Goal: Navigation & Orientation: Understand site structure

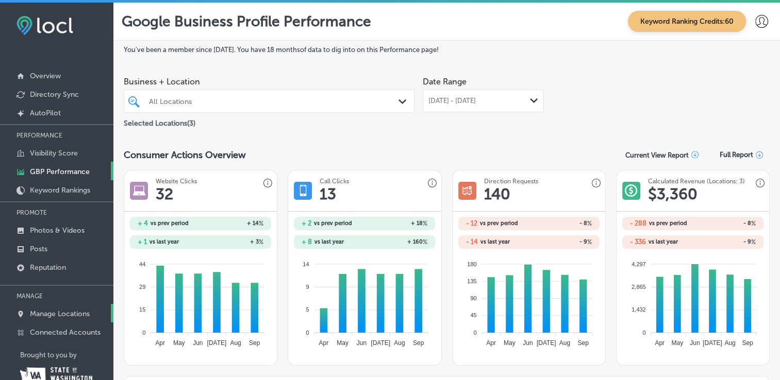
click at [78, 310] on p "Manage Locations" at bounding box center [60, 314] width 60 height 9
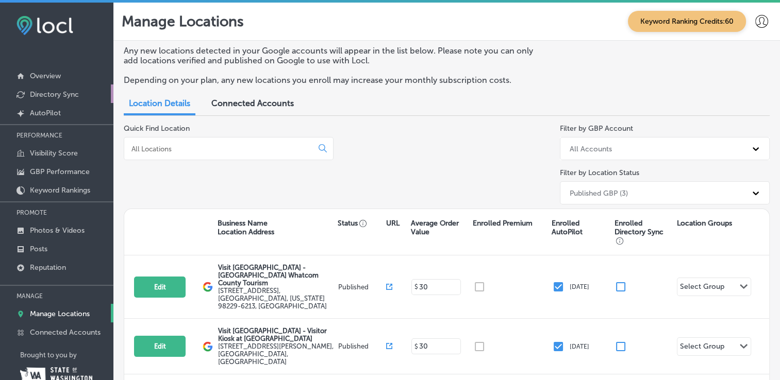
click at [65, 90] on p "Directory Sync" at bounding box center [54, 94] width 49 height 9
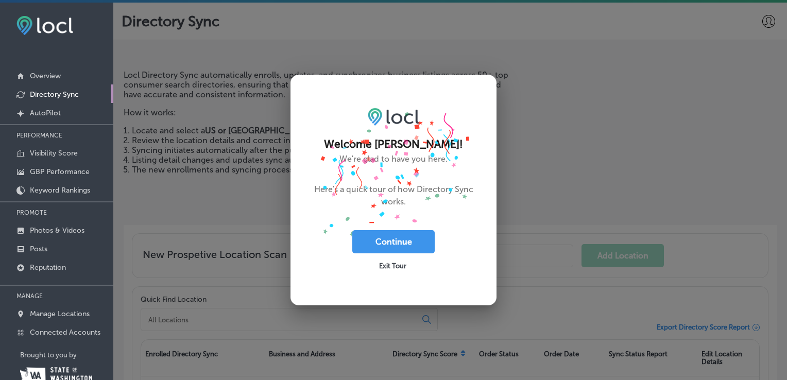
click at [382, 267] on span "Exit Tour" at bounding box center [392, 266] width 27 height 8
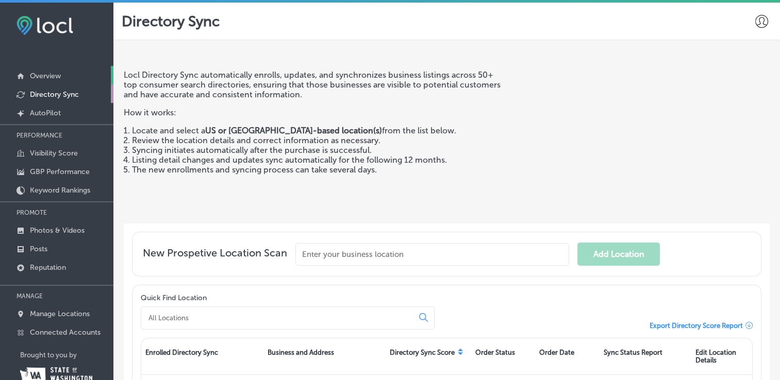
click at [69, 81] on link "Overview" at bounding box center [56, 75] width 113 height 19
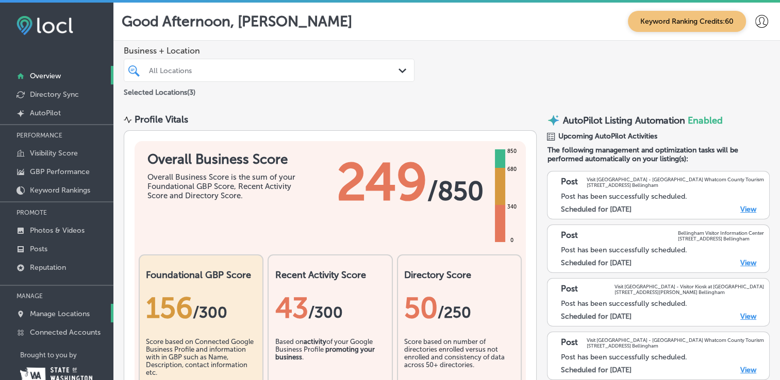
click at [88, 314] on p "Manage Locations" at bounding box center [60, 314] width 60 height 9
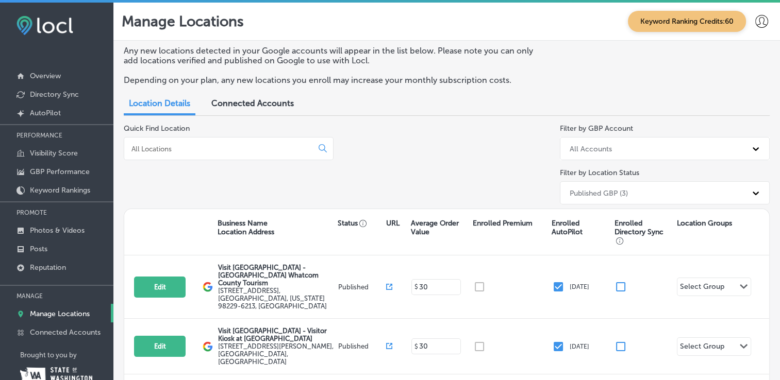
scroll to position [56, 0]
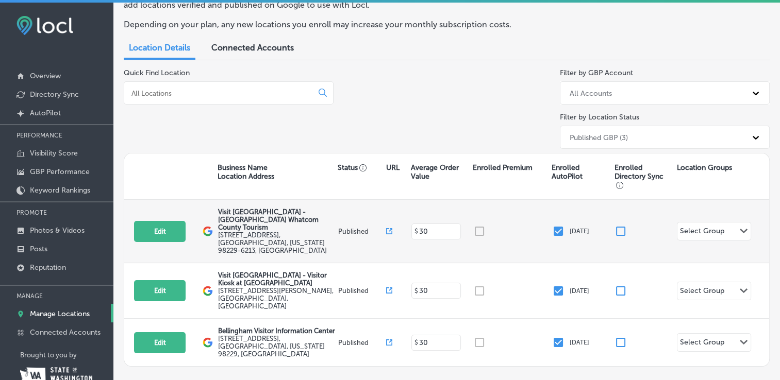
click at [726, 224] on div "Select Group Path Created with Sketch." at bounding box center [713, 232] width 73 height 18
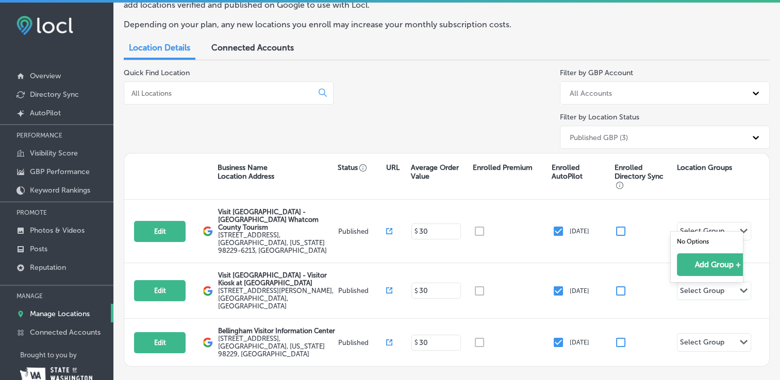
click at [457, 131] on div "Quick Find Location Filter by GBP Account All Accounts Filter by Location Statu…" at bounding box center [447, 111] width 646 height 85
click at [74, 333] on p "Connected Accounts" at bounding box center [65, 332] width 71 height 9
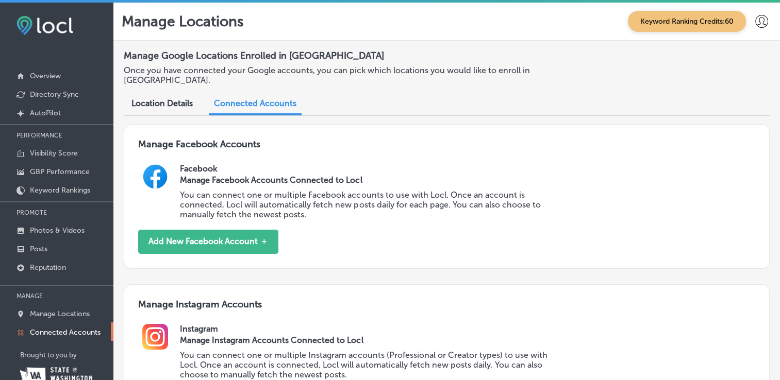
click at [162, 102] on span "Location Details" at bounding box center [161, 103] width 61 height 10
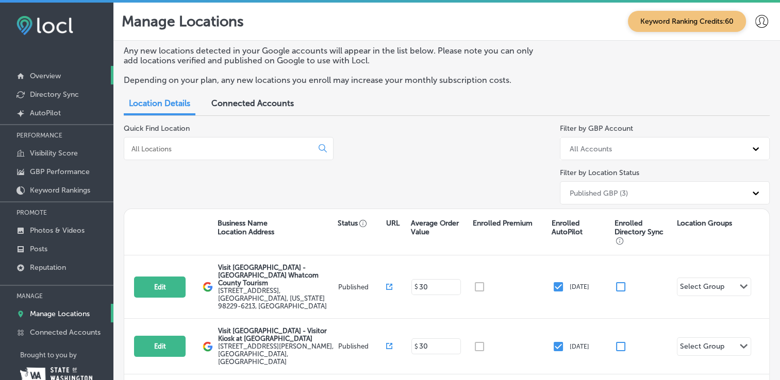
click at [39, 77] on p "Overview" at bounding box center [45, 76] width 31 height 9
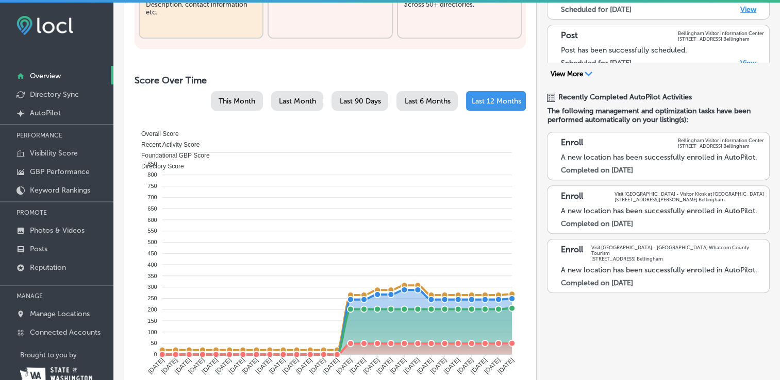
scroll to position [412, 0]
